Goal: Transaction & Acquisition: Purchase product/service

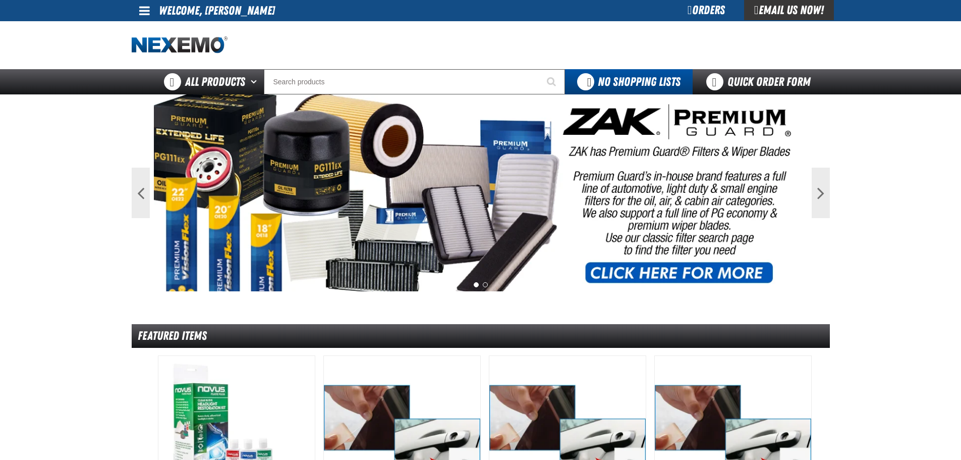
click at [707, 23] on div at bounding box center [481, 45] width 698 height 48
click at [704, 17] on div "Orders" at bounding box center [707, 10] width 76 height 20
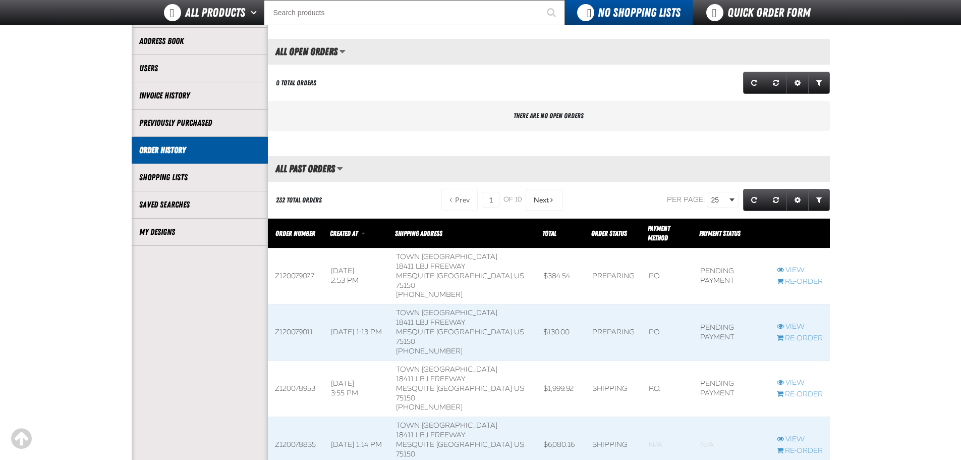
scroll to position [168, 0]
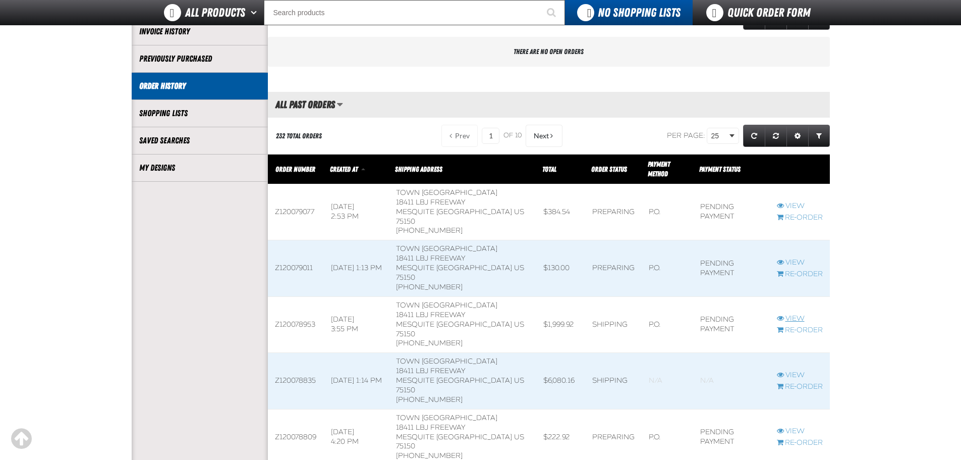
click at [796, 314] on link "View" at bounding box center [800, 319] width 46 height 10
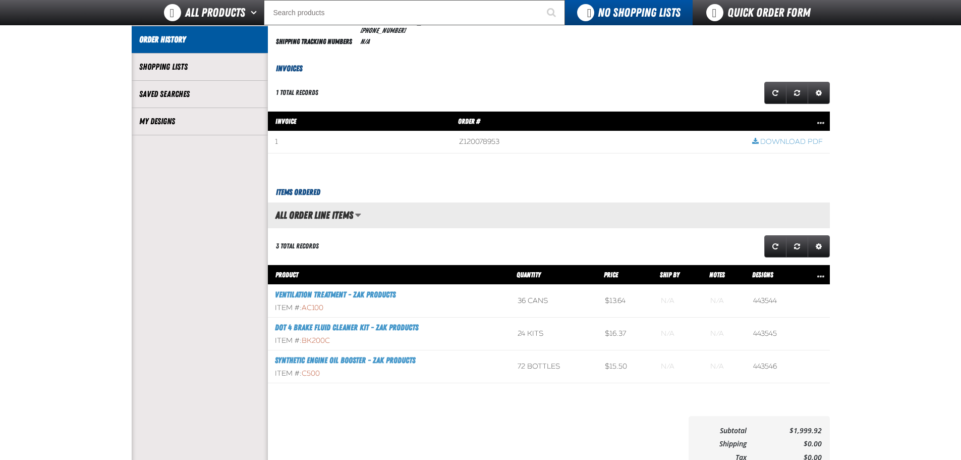
scroll to position [252, 0]
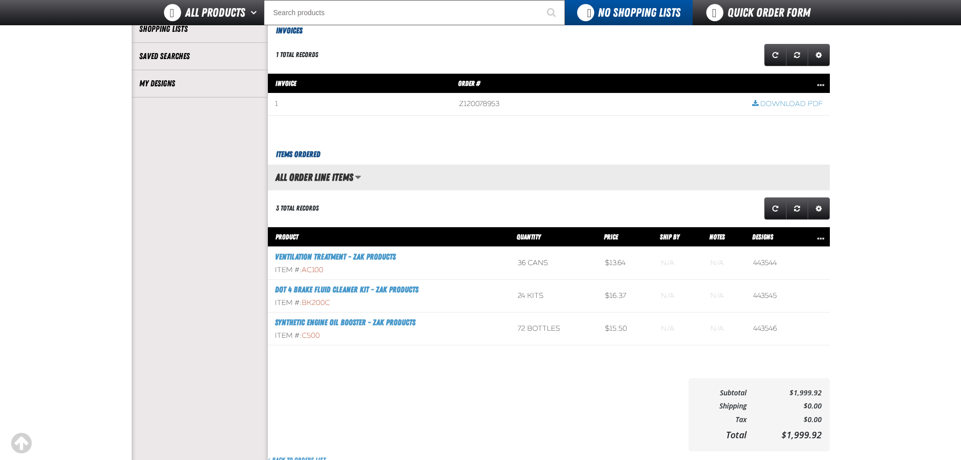
drag, startPoint x: 557, startPoint y: 279, endPoint x: 552, endPoint y: 271, distance: 8.8
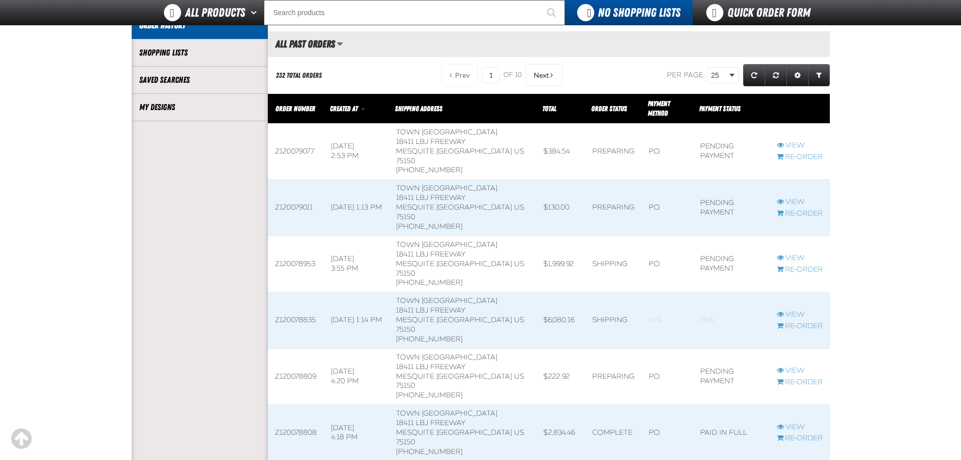
scroll to position [252, 0]
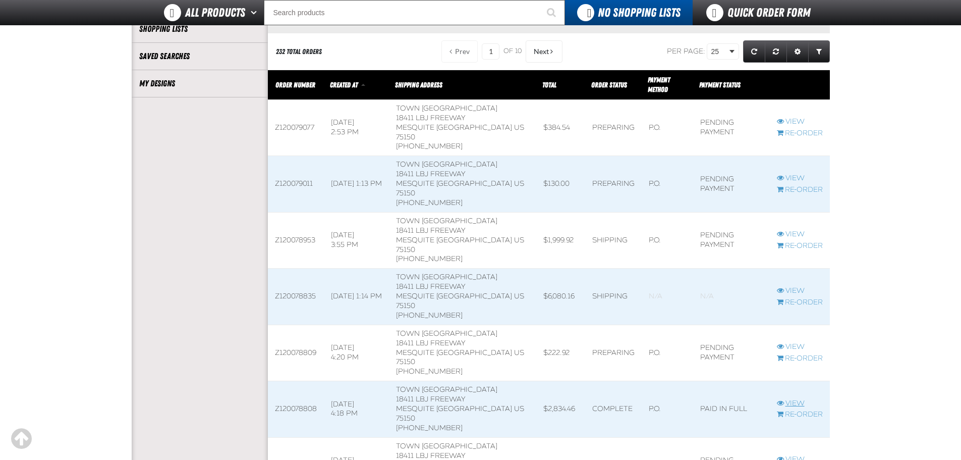
click at [786, 399] on link "View" at bounding box center [800, 404] width 46 height 10
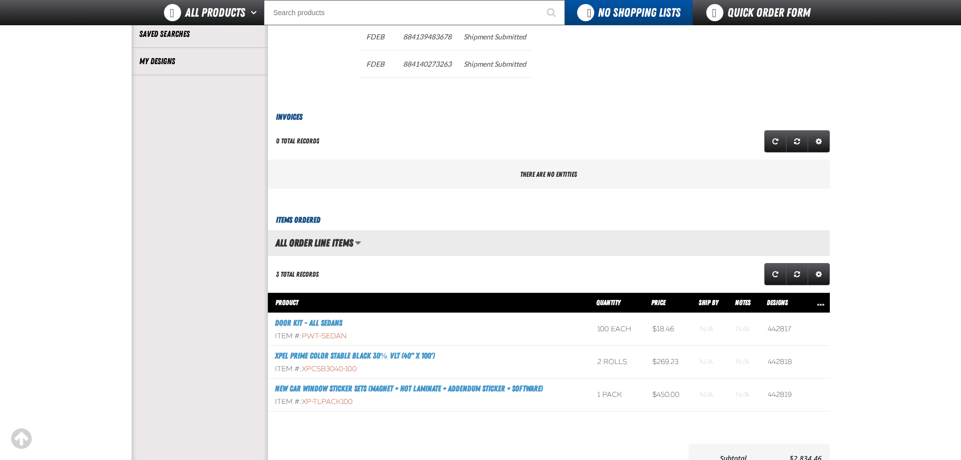
scroll to position [337, 0]
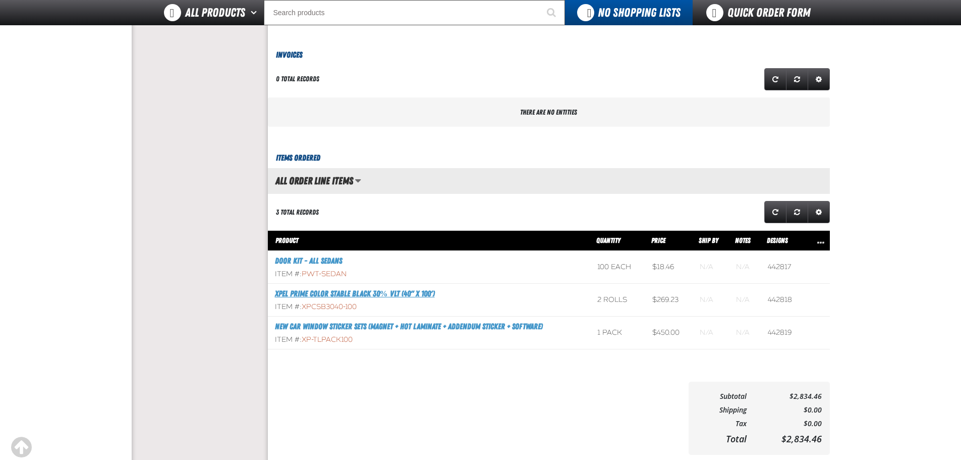
click at [376, 294] on link "XPEL PRIME Color Stable Black 30% VLT (40" x 100')" at bounding box center [355, 294] width 160 height 10
click at [367, 326] on link "New Car Window Sticker Sets (Magnet + Hot Laminate + Addendum Sticker + Softwar…" at bounding box center [409, 326] width 268 height 10
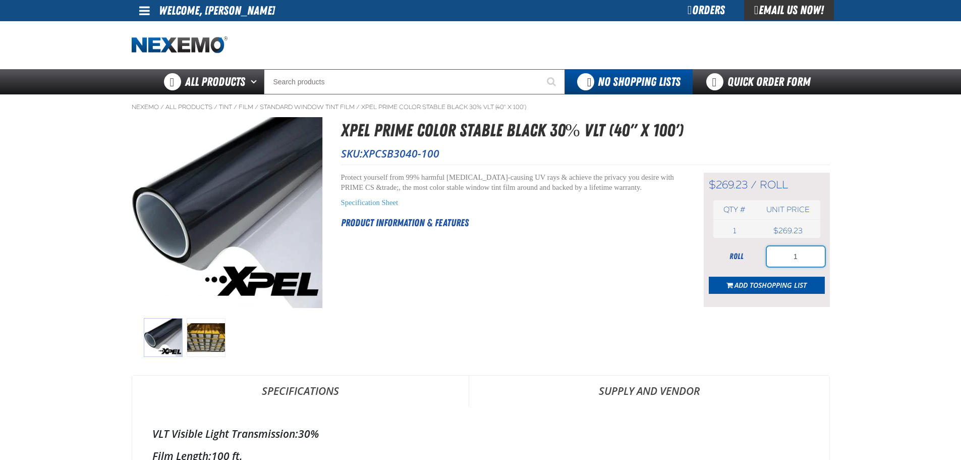
drag, startPoint x: 802, startPoint y: 260, endPoint x: 789, endPoint y: 258, distance: 13.3
click at [789, 258] on input "1" at bounding box center [796, 256] width 58 height 20
type input "6"
click at [780, 287] on span "Shopping List" at bounding box center [782, 285] width 48 height 10
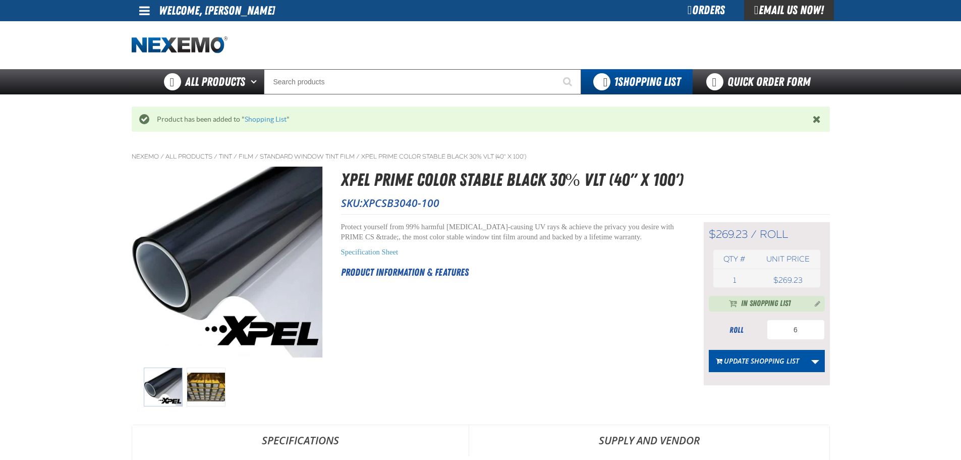
click at [265, 125] on div "Product has been added to " Shopping List "" at bounding box center [481, 118] width 698 height 25
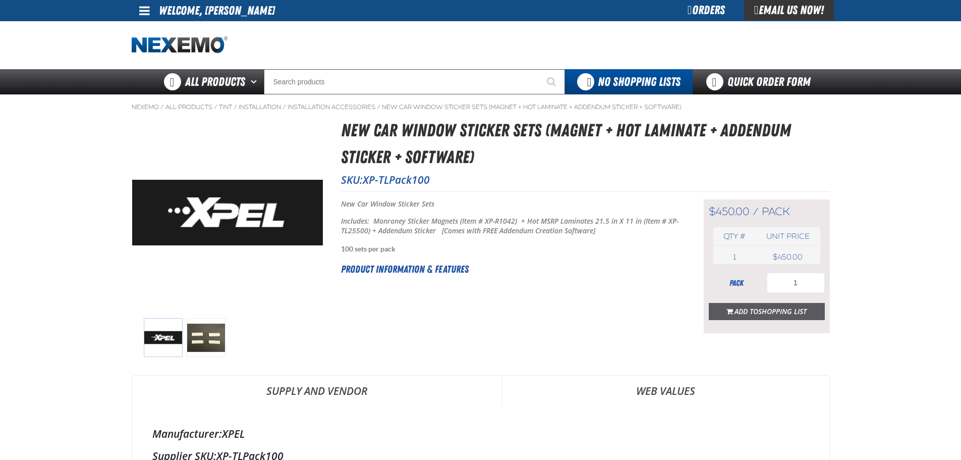
click at [785, 311] on span "Shopping List" at bounding box center [782, 311] width 48 height 10
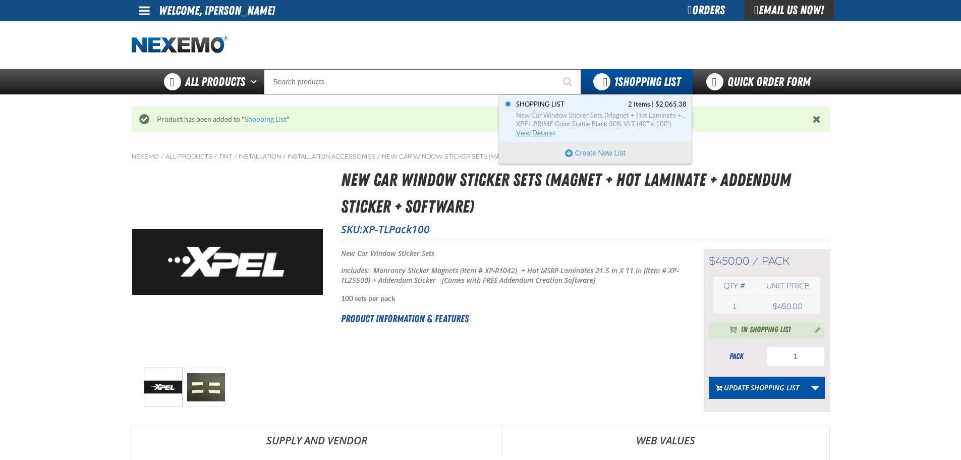
click at [618, 109] on link "Shopping List 2 Items | $2,065.38 New Car Window Sticker Sets (Magnet + Hot Lam…" at bounding box center [600, 118] width 173 height 37
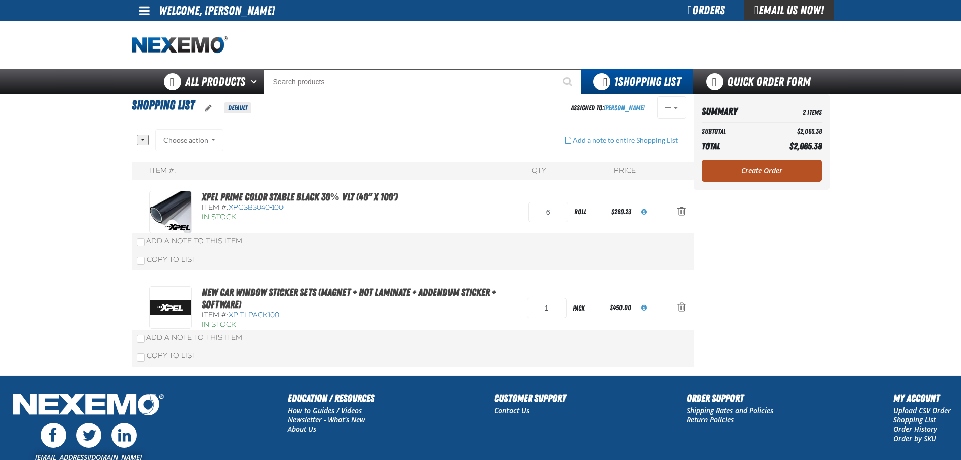
click at [738, 166] on link "Create Order" at bounding box center [762, 170] width 120 height 22
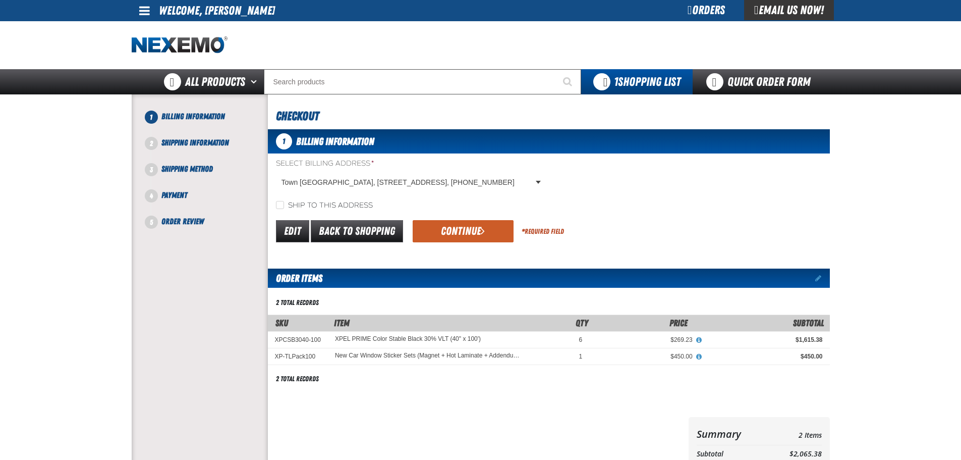
click at [369, 211] on form "Select Billing Address * [GEOGRAPHIC_DATA], [STREET_ADDRESS], [PHONE_NUMBER] [G…" at bounding box center [549, 201] width 562 height 86
click at [314, 201] on label "Ship to this address" at bounding box center [324, 206] width 97 height 10
click at [284, 201] on input "Ship to this address" at bounding box center [280, 205] width 8 height 8
checkbox input "true"
click at [415, 230] on button "Continue" at bounding box center [463, 231] width 101 height 22
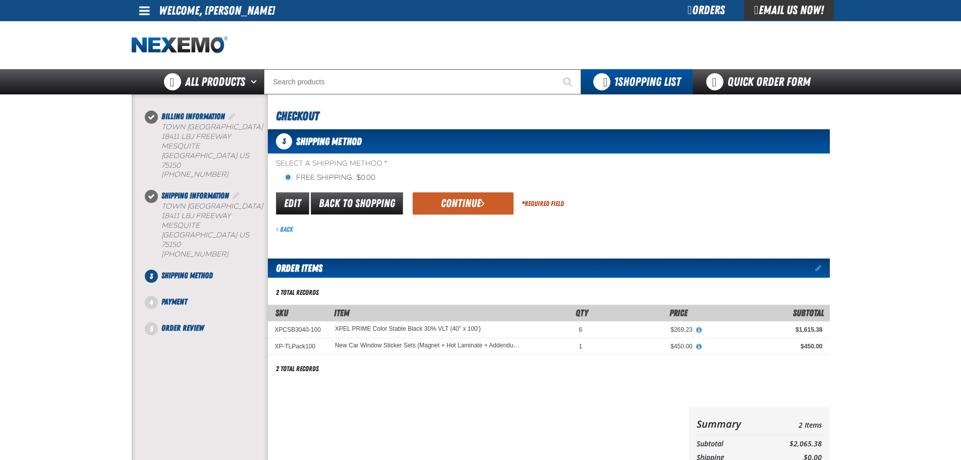
click at [439, 208] on button "Continue" at bounding box center [463, 203] width 101 height 22
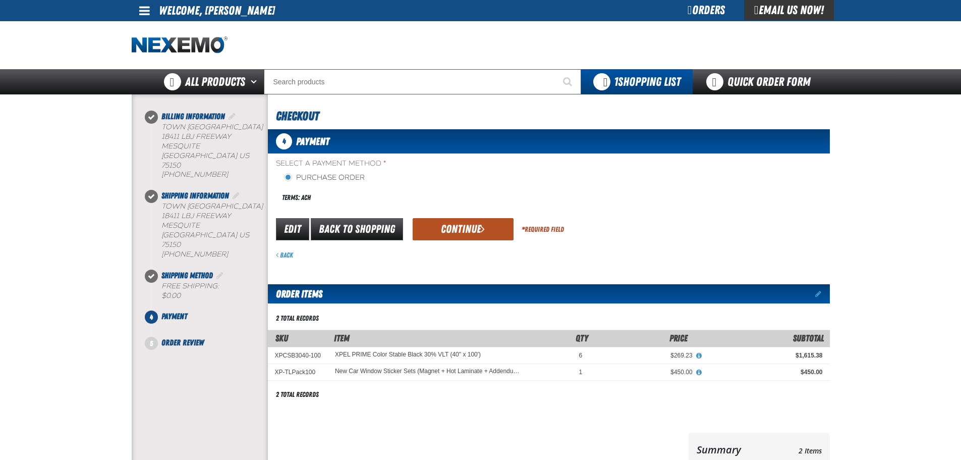
click at [441, 223] on button "Continue" at bounding box center [463, 229] width 101 height 22
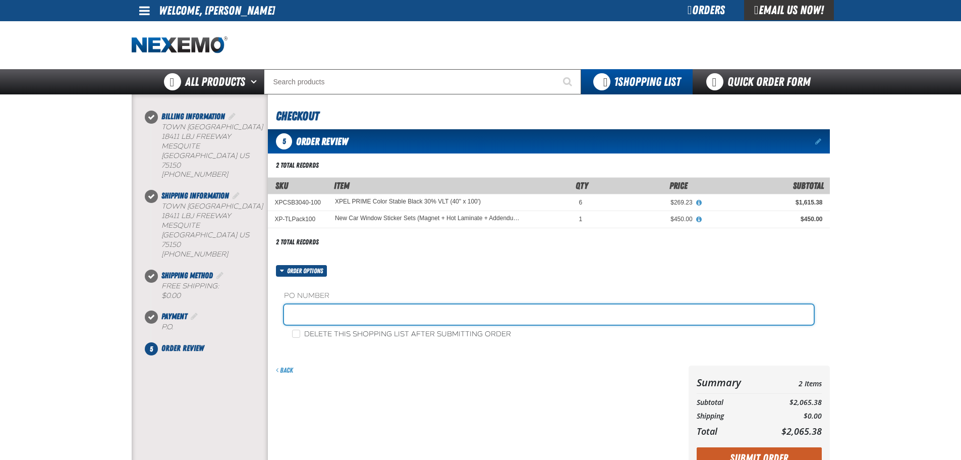
click at [368, 310] on input "text" at bounding box center [549, 314] width 530 height 20
type input "TINT"
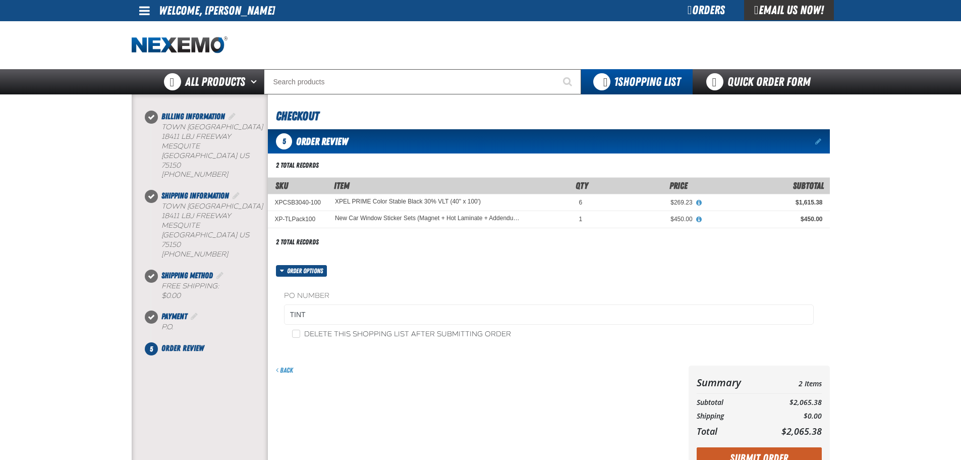
click at [371, 339] on label "Delete this shopping list after submitting order" at bounding box center [401, 335] width 219 height 10
click at [300, 338] on input "Delete this shopping list after submitting order" at bounding box center [296, 334] width 8 height 8
checkbox input "true"
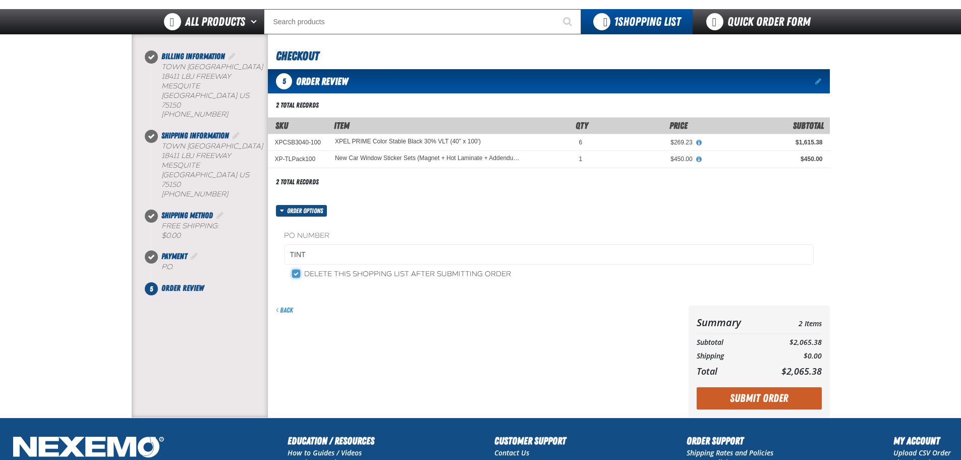
scroll to position [84, 0]
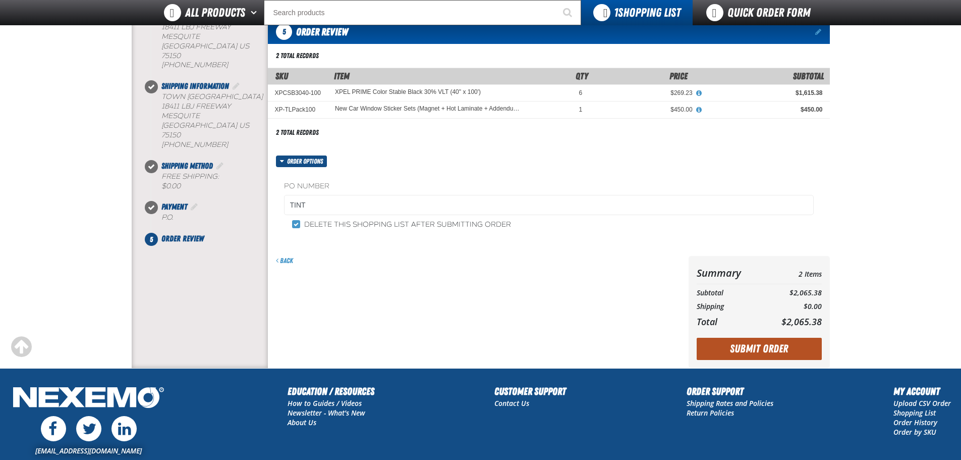
click at [735, 347] on button "Submit Order" at bounding box center [759, 349] width 125 height 22
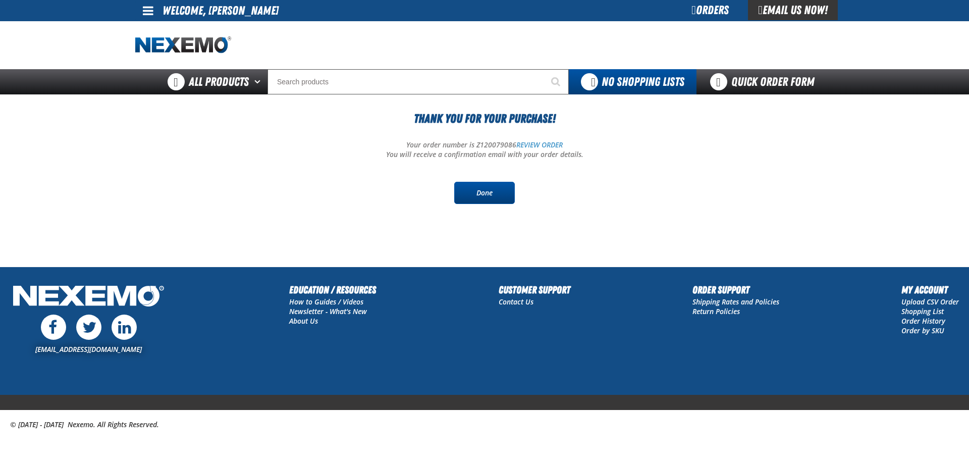
click at [478, 192] on link "Done" at bounding box center [484, 193] width 61 height 22
